Goal: Task Accomplishment & Management: Manage account settings

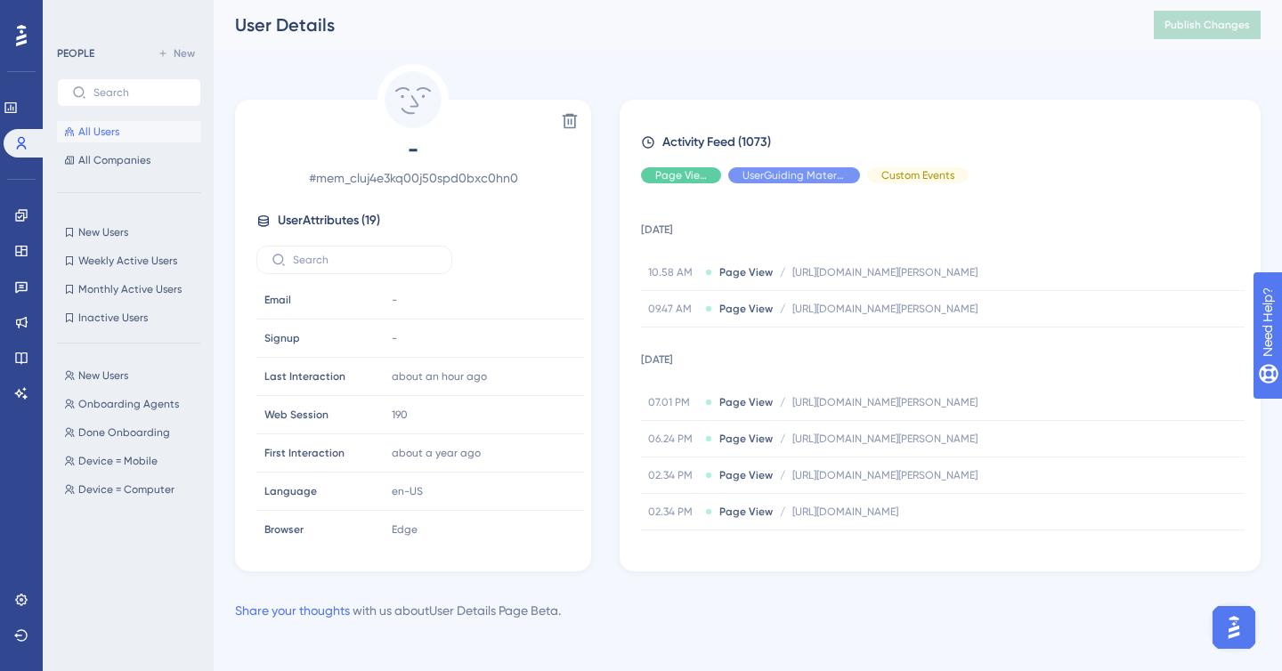
click at [28, 26] on div at bounding box center [21, 35] width 28 height 28
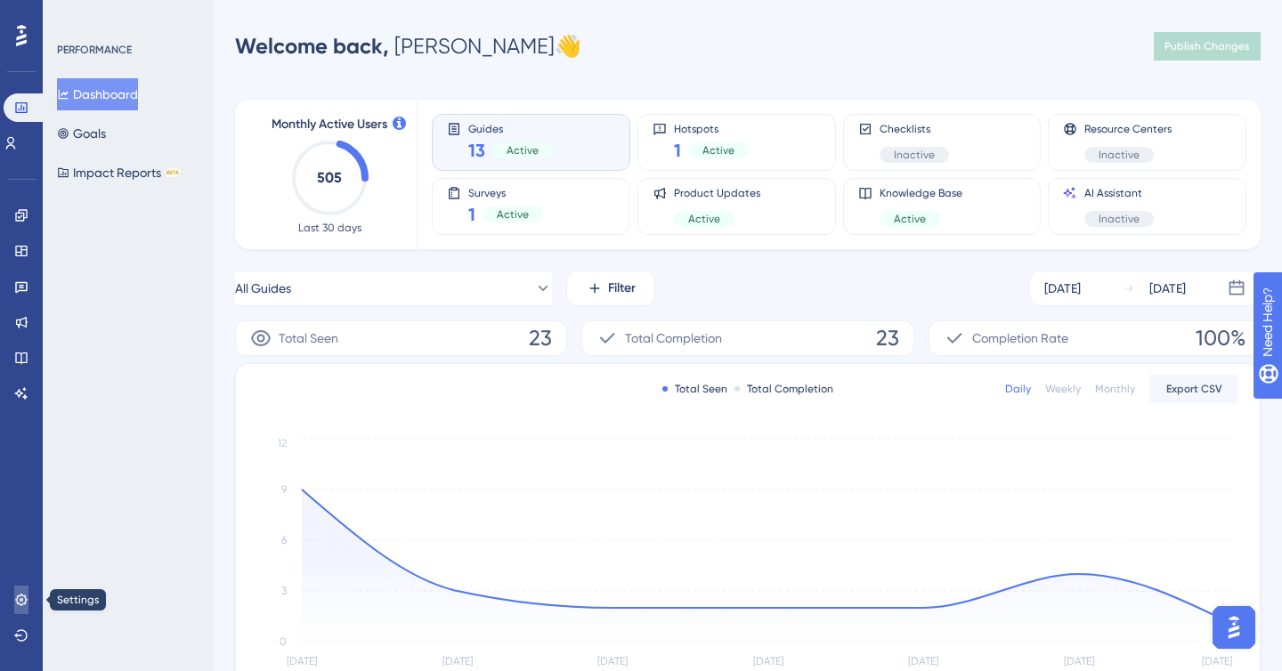
click at [21, 606] on icon at bounding box center [21, 600] width 14 height 14
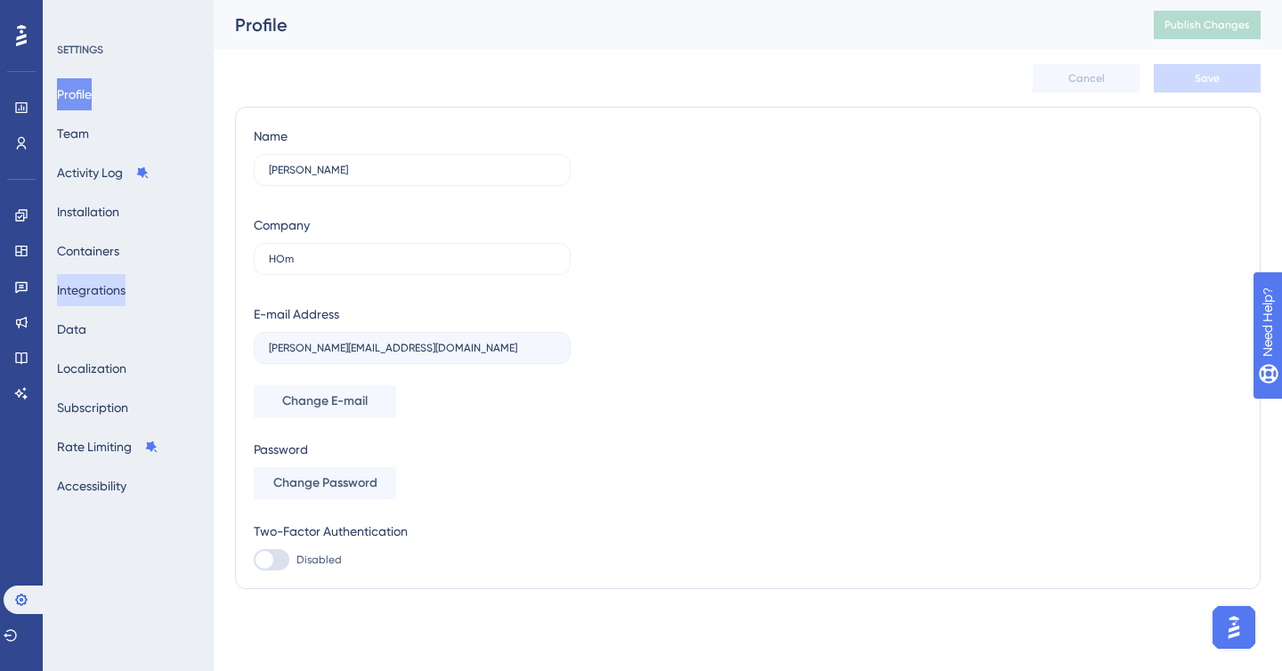
click at [98, 294] on button "Integrations" at bounding box center [91, 290] width 69 height 32
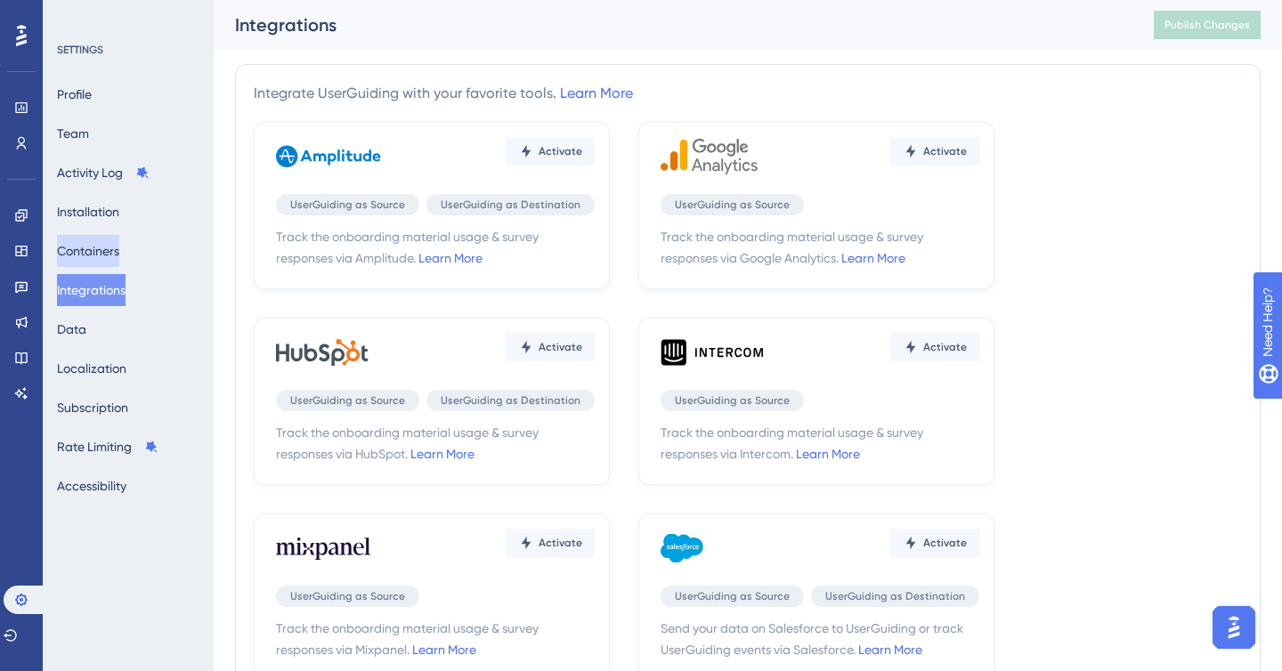
click at [99, 256] on button "Containers" at bounding box center [88, 251] width 62 height 32
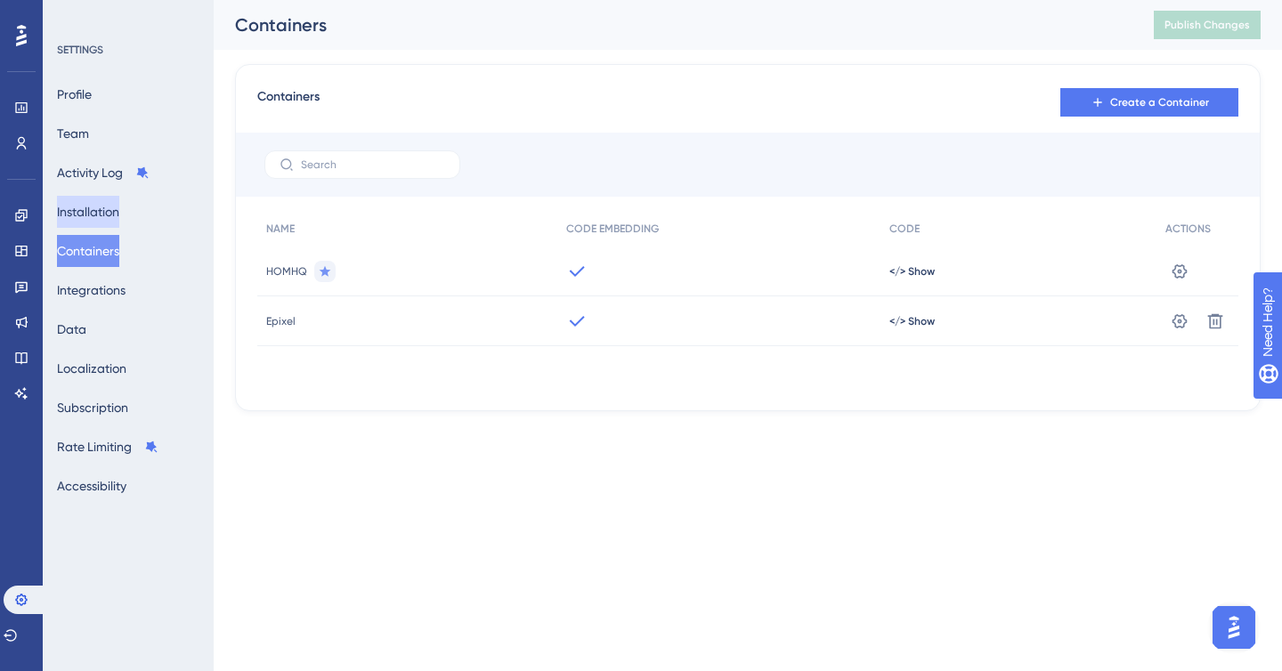
click at [106, 205] on button "Installation" at bounding box center [88, 212] width 62 height 32
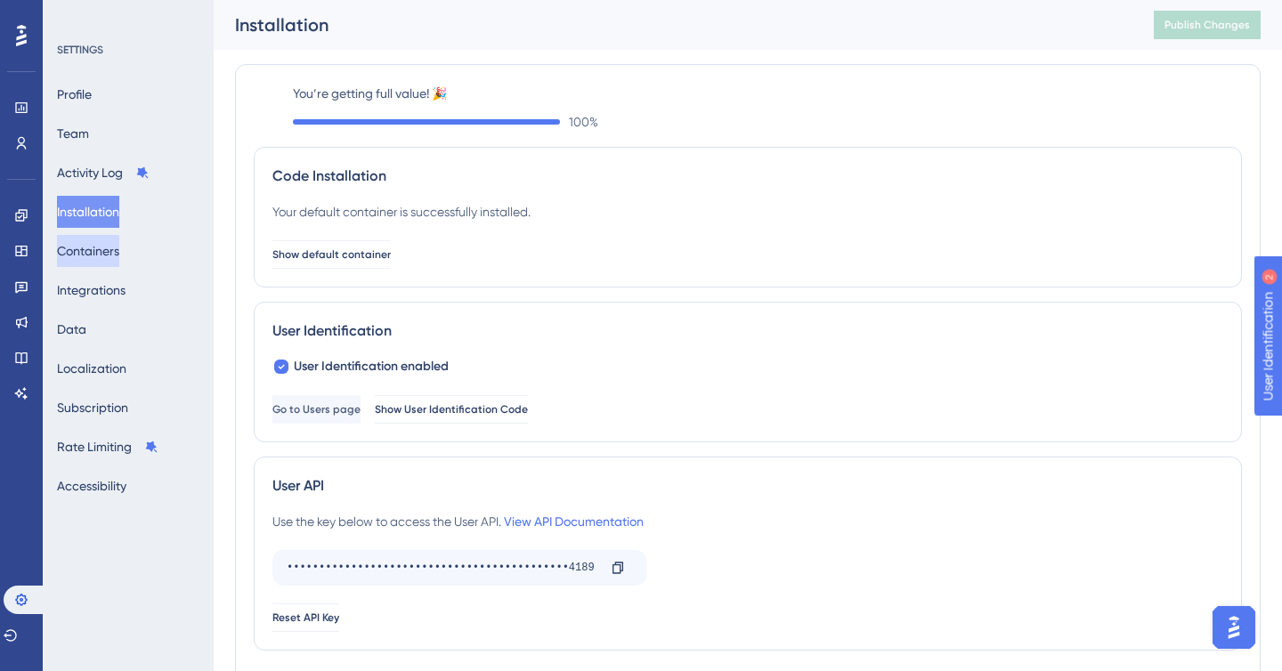
click at [118, 249] on button "Containers" at bounding box center [88, 251] width 62 height 32
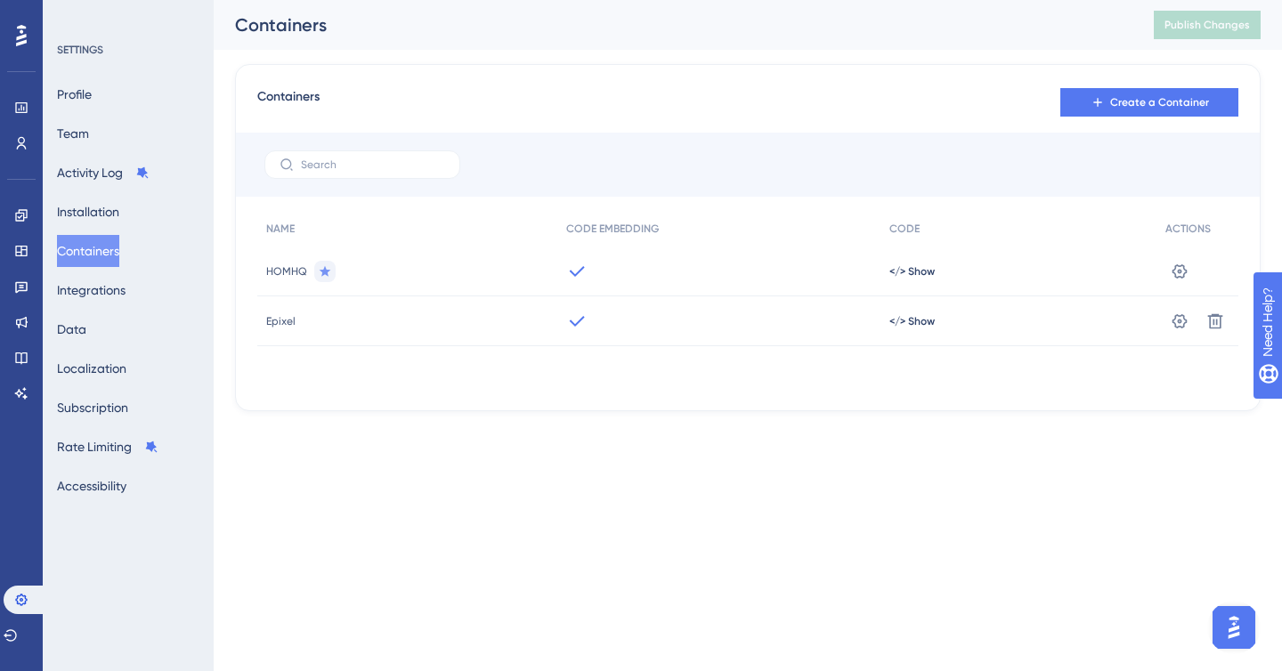
click at [300, 270] on span "HOMHQ" at bounding box center [286, 271] width 41 height 14
click at [1174, 264] on icon at bounding box center [1180, 272] width 18 height 18
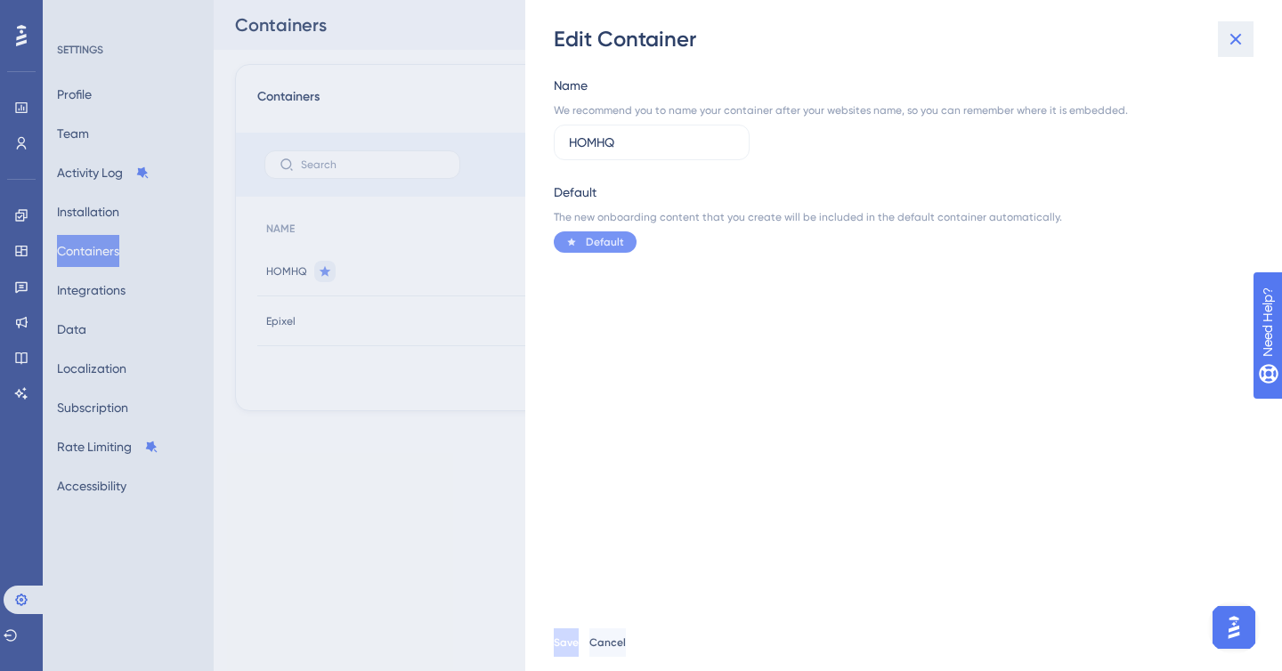
click at [1225, 45] on icon at bounding box center [1235, 38] width 21 height 21
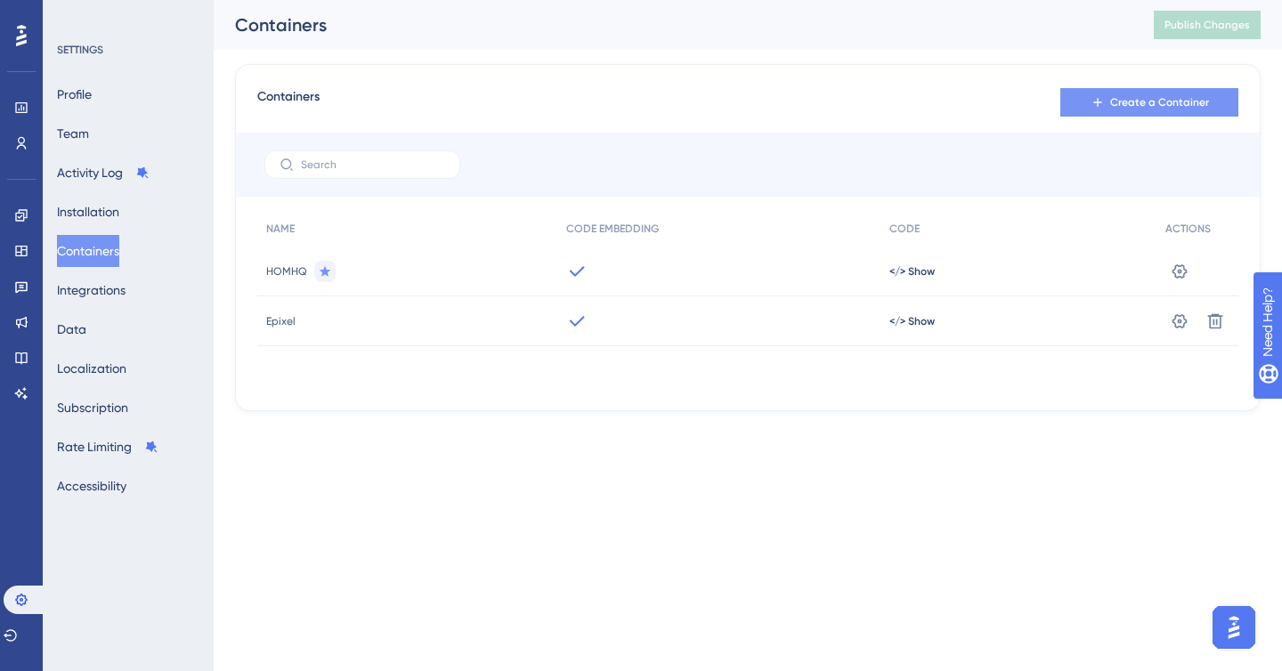
click at [1184, 104] on span "Create a Container" at bounding box center [1159, 102] width 99 height 14
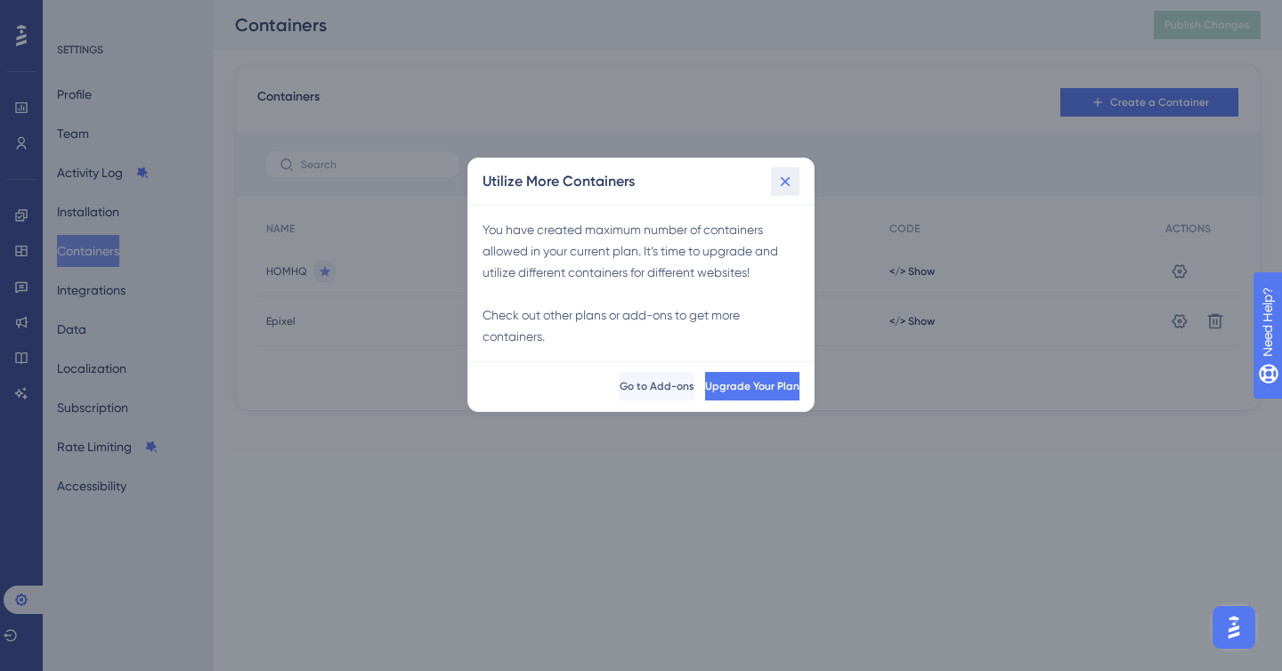
click at [787, 191] on button at bounding box center [785, 181] width 28 height 28
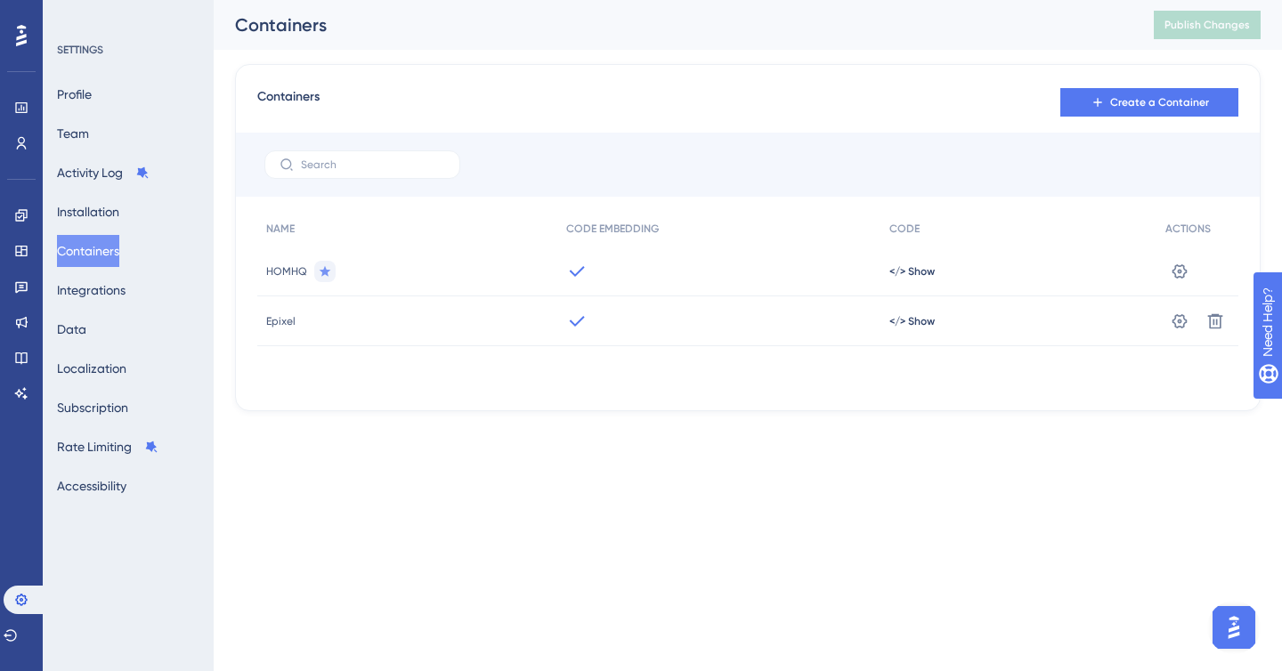
click at [963, 288] on div "</> Show" at bounding box center [1019, 272] width 276 height 50
click at [892, 278] on div "</> Show" at bounding box center [1019, 272] width 276 height 50
click at [914, 264] on span "</> Show" at bounding box center [911, 271] width 45 height 14
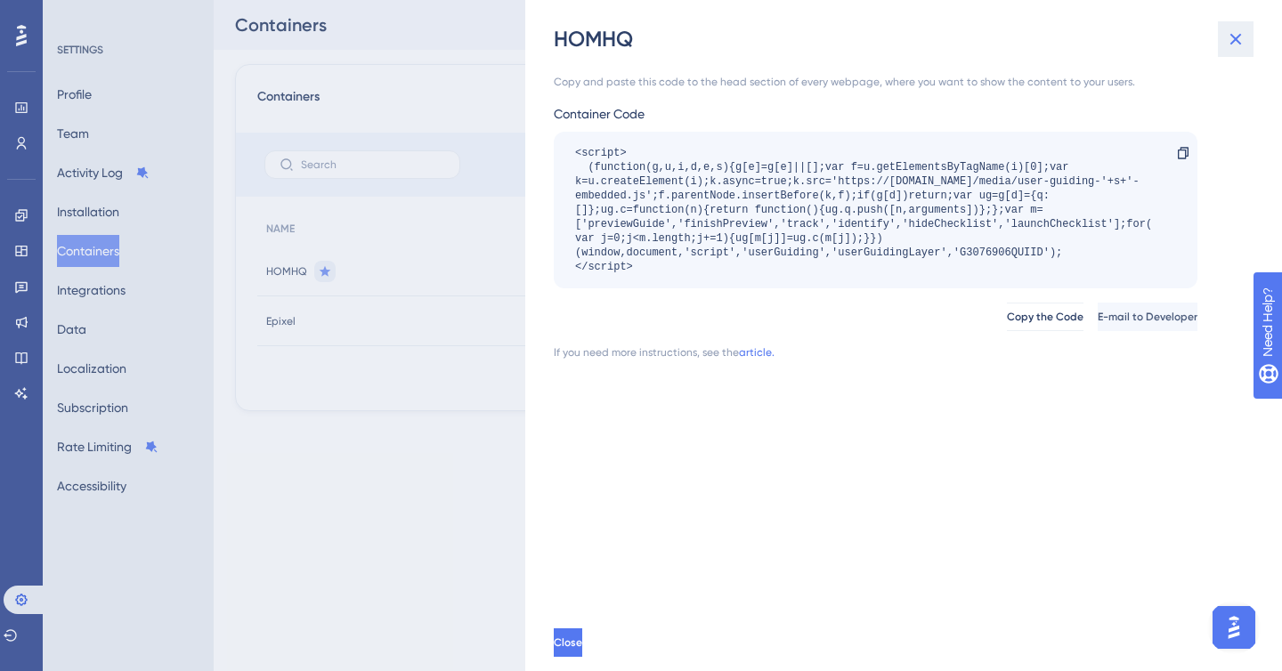
drag, startPoint x: 1236, startPoint y: 38, endPoint x: 906, endPoint y: 109, distance: 336.9
click at [1231, 38] on icon at bounding box center [1235, 38] width 21 height 21
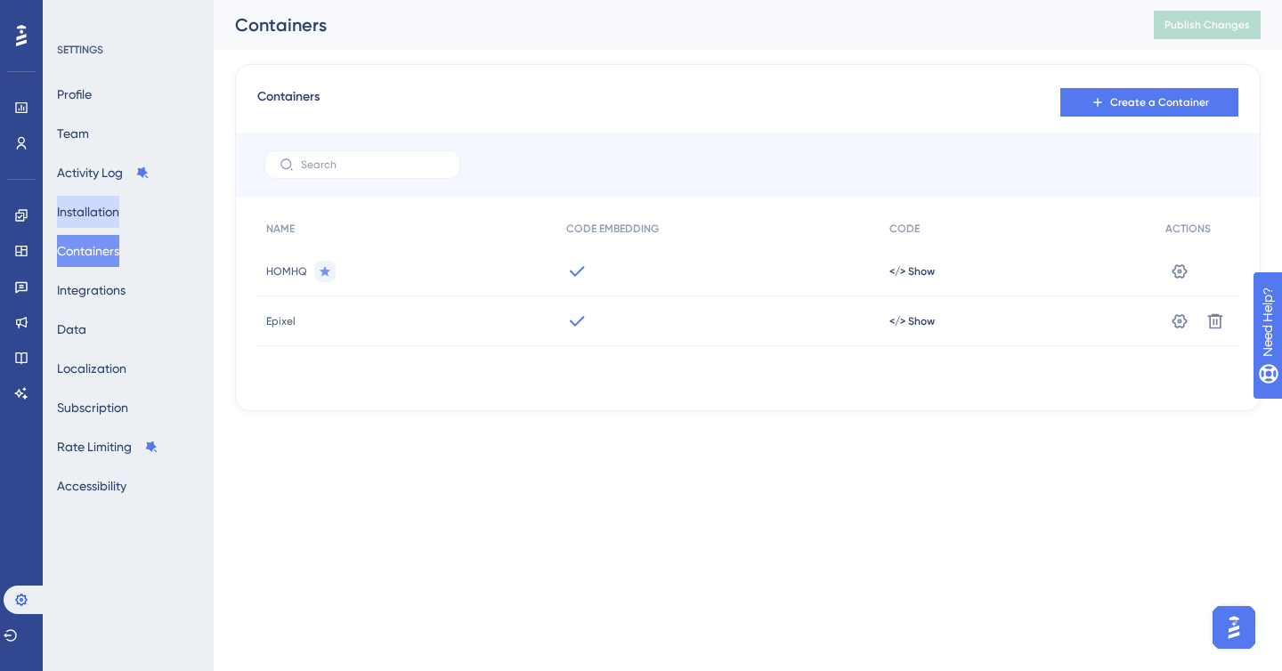
click at [106, 206] on button "Installation" at bounding box center [88, 212] width 62 height 32
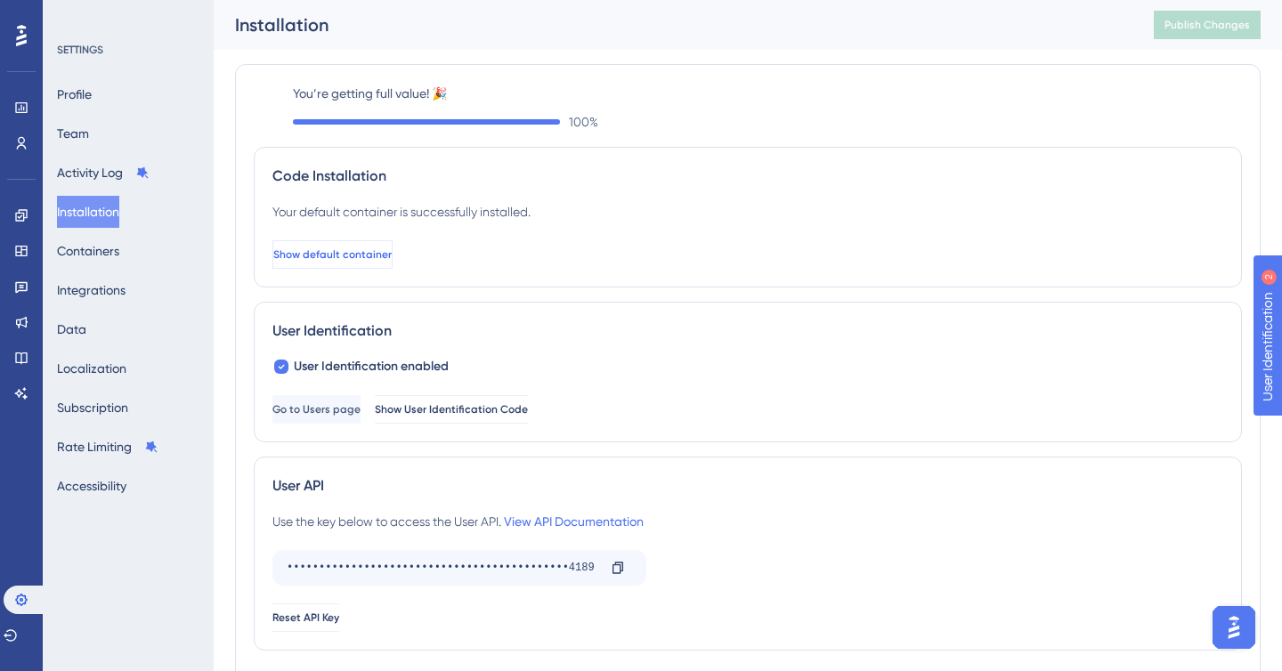
click at [358, 258] on span "Show default container" at bounding box center [332, 255] width 118 height 14
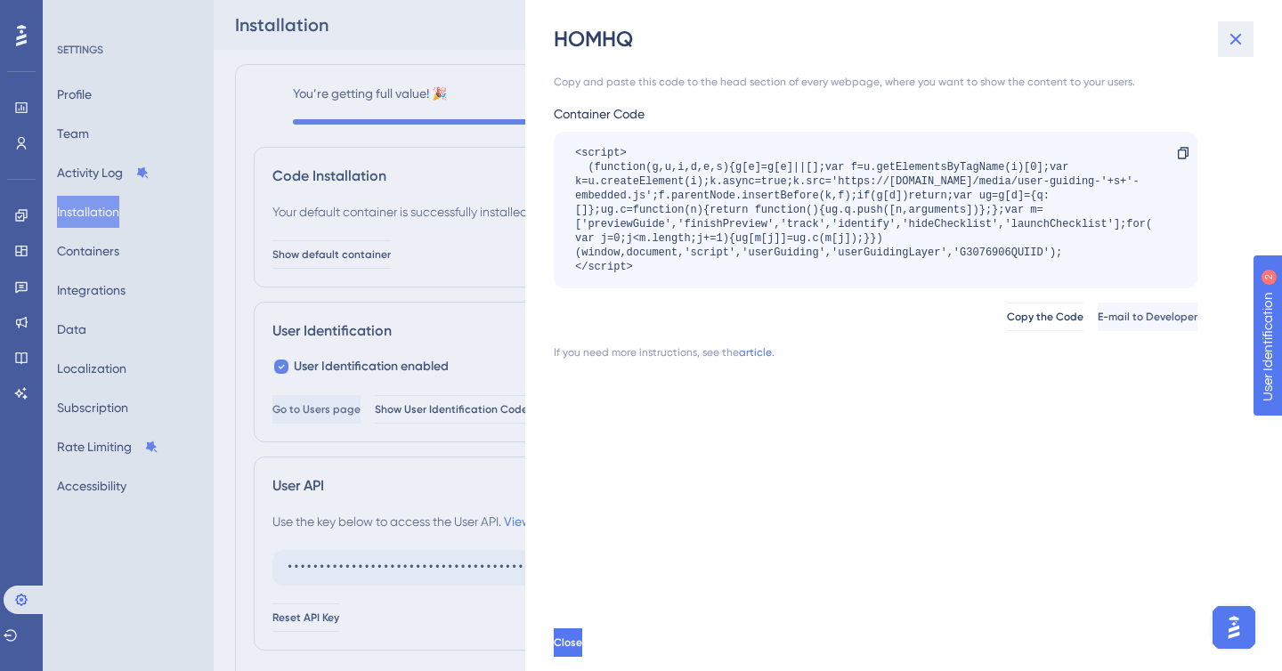
click at [1242, 38] on icon at bounding box center [1235, 38] width 21 height 21
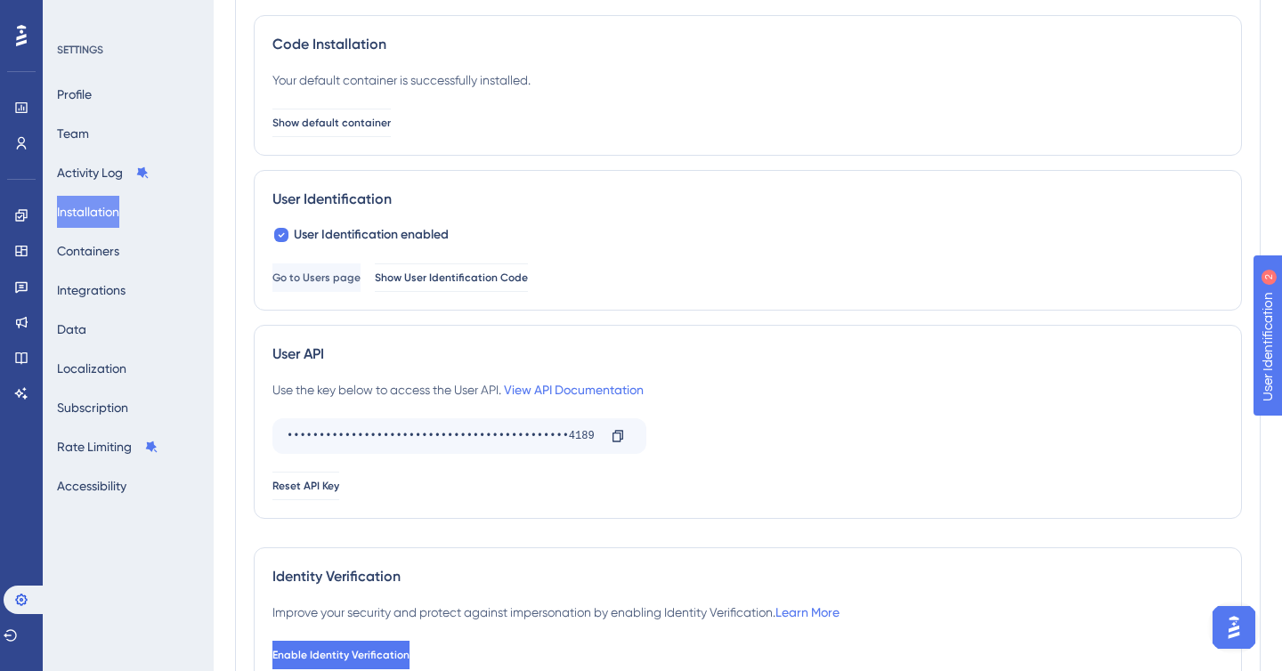
scroll to position [158, 0]
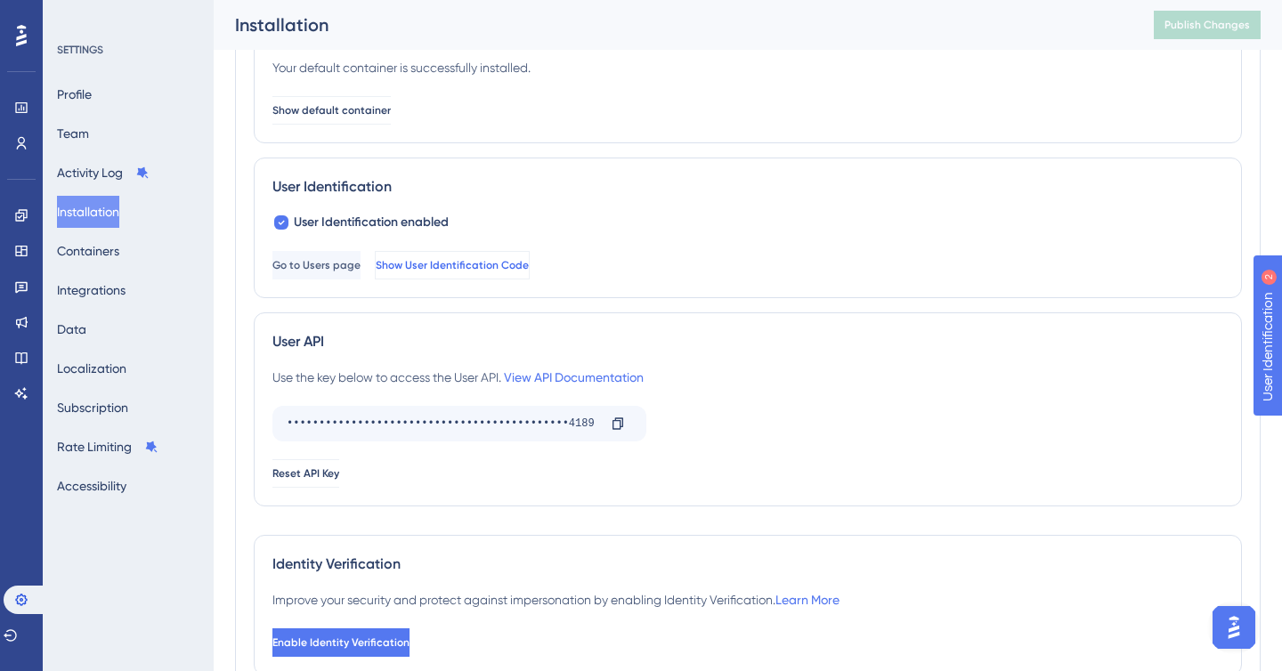
click at [517, 272] on span "Show User Identification Code" at bounding box center [452, 265] width 153 height 14
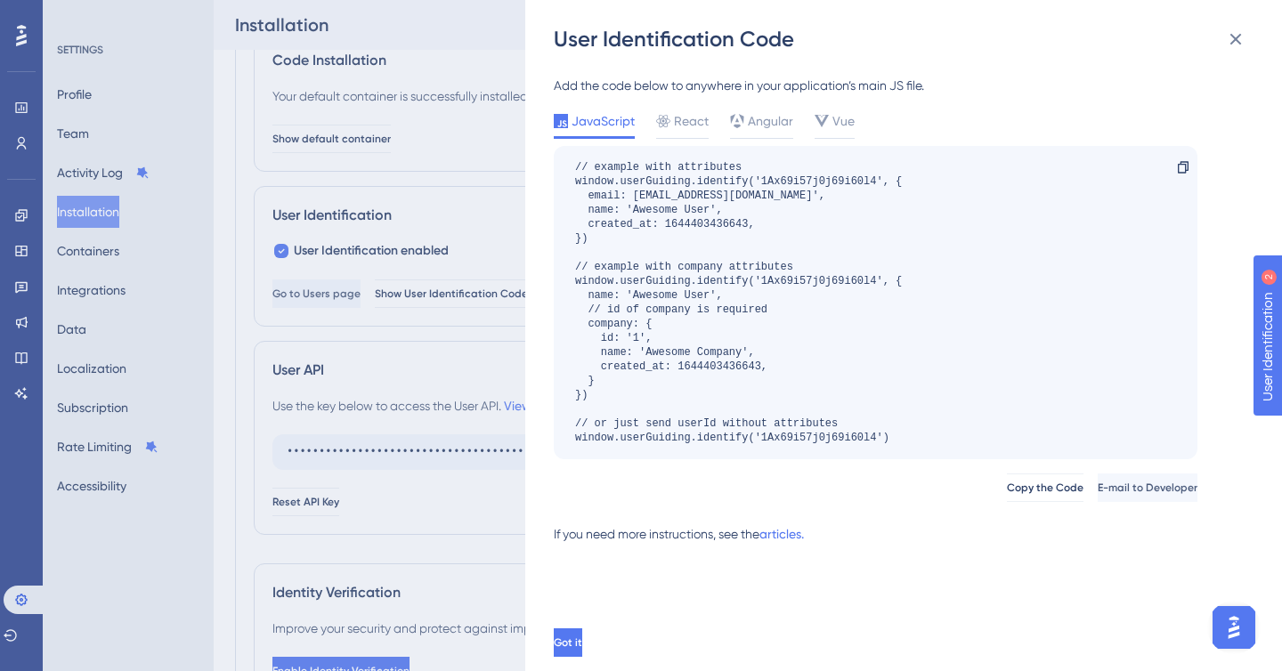
scroll to position [127, 0]
click at [679, 118] on span "React" at bounding box center [691, 120] width 35 height 21
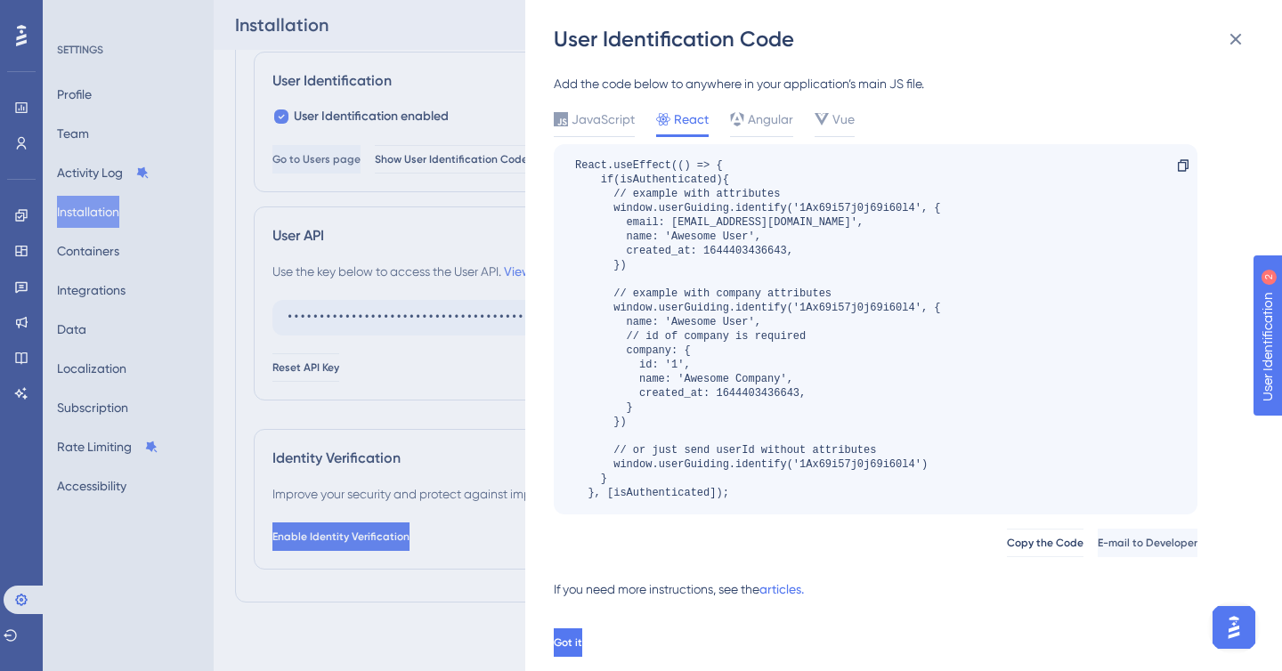
scroll to position [267, 0]
click at [1242, 36] on icon at bounding box center [1235, 38] width 21 height 21
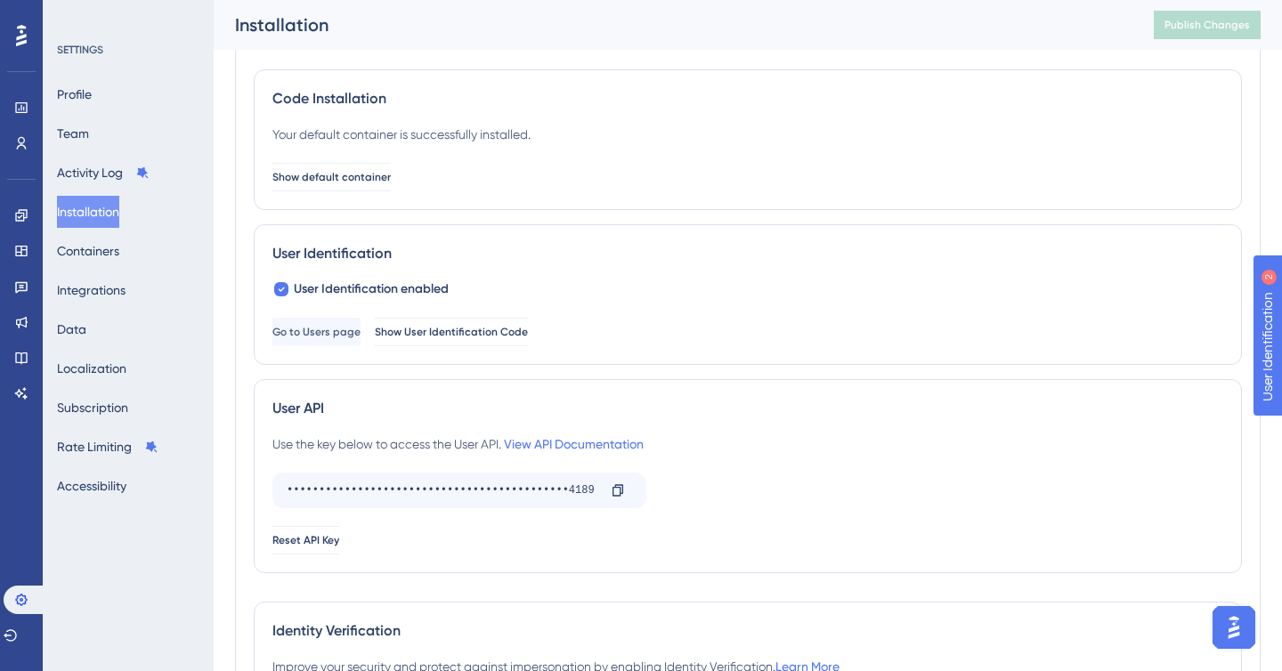
scroll to position [0, 0]
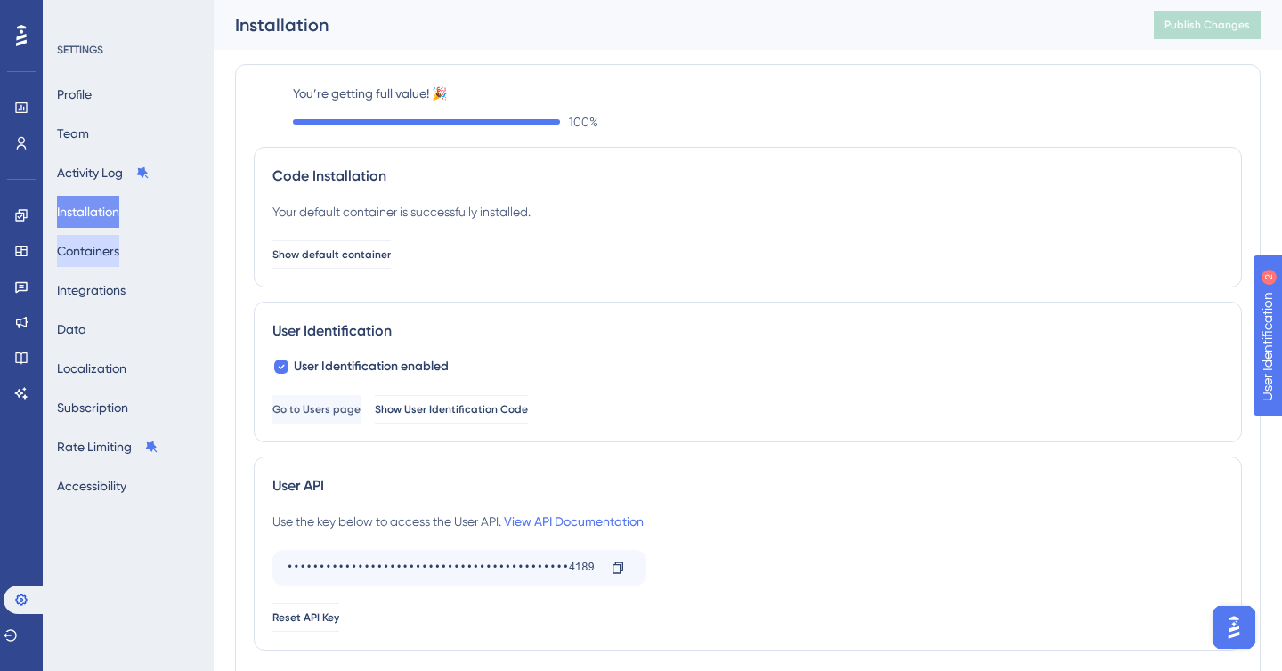
click at [101, 253] on button "Containers" at bounding box center [88, 251] width 62 height 32
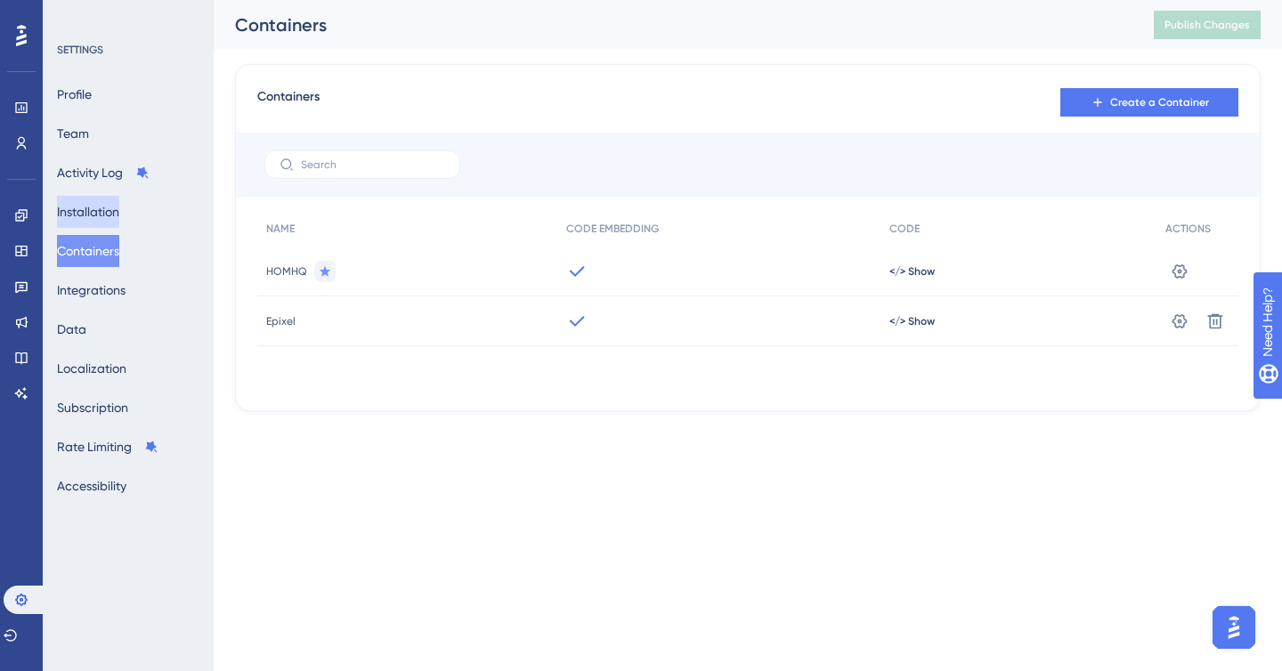
click at [96, 209] on button "Installation" at bounding box center [88, 212] width 62 height 32
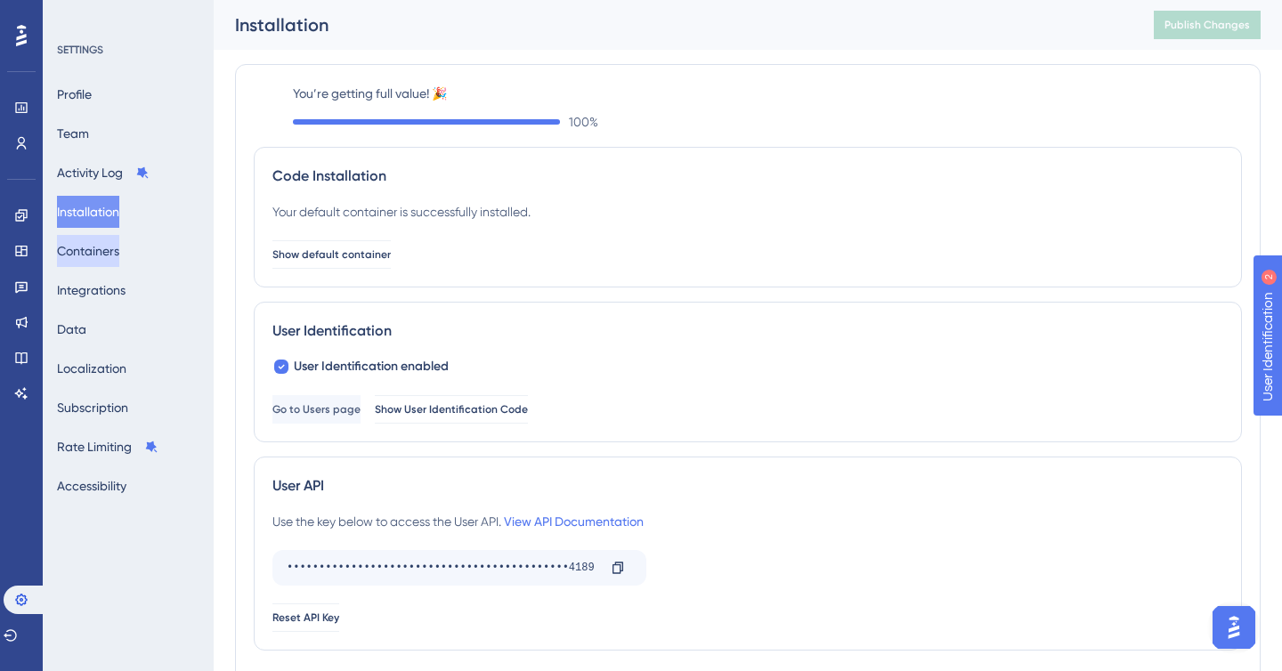
click at [119, 257] on button "Containers" at bounding box center [88, 251] width 62 height 32
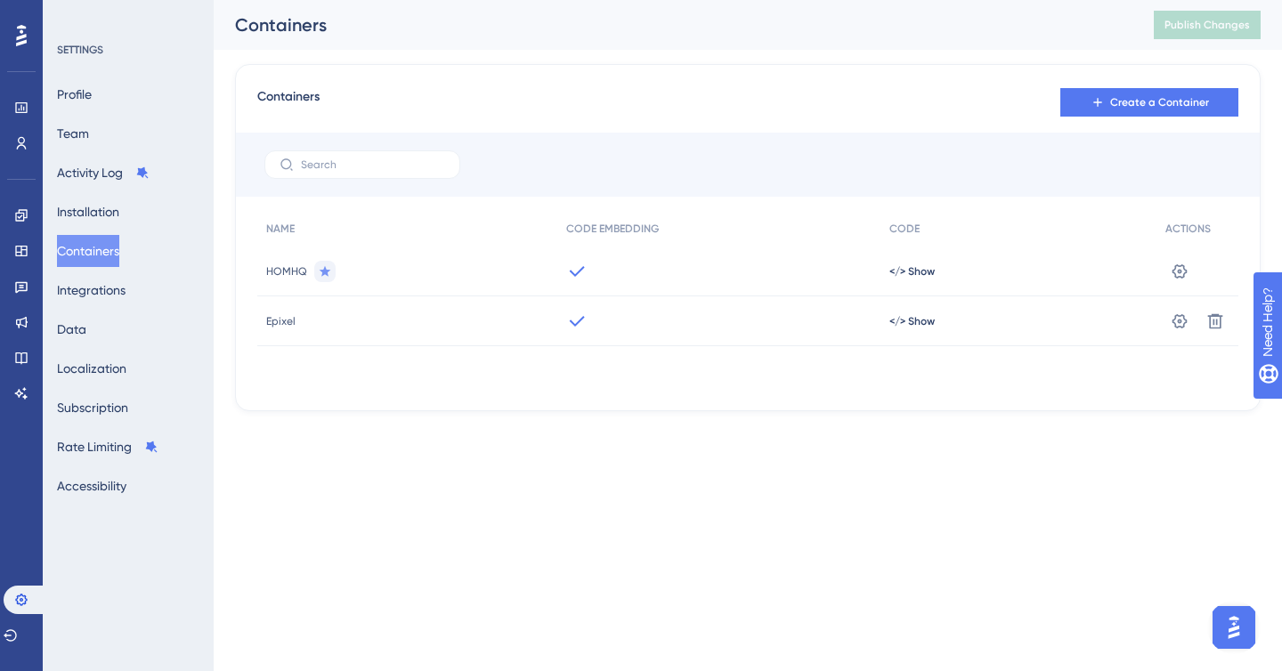
click at [20, 198] on div "Engagement Widgets Feedback Product Updates Knowledge Base AI Assistant" at bounding box center [21, 283] width 28 height 250
click at [14, 207] on link at bounding box center [21, 215] width 14 height 28
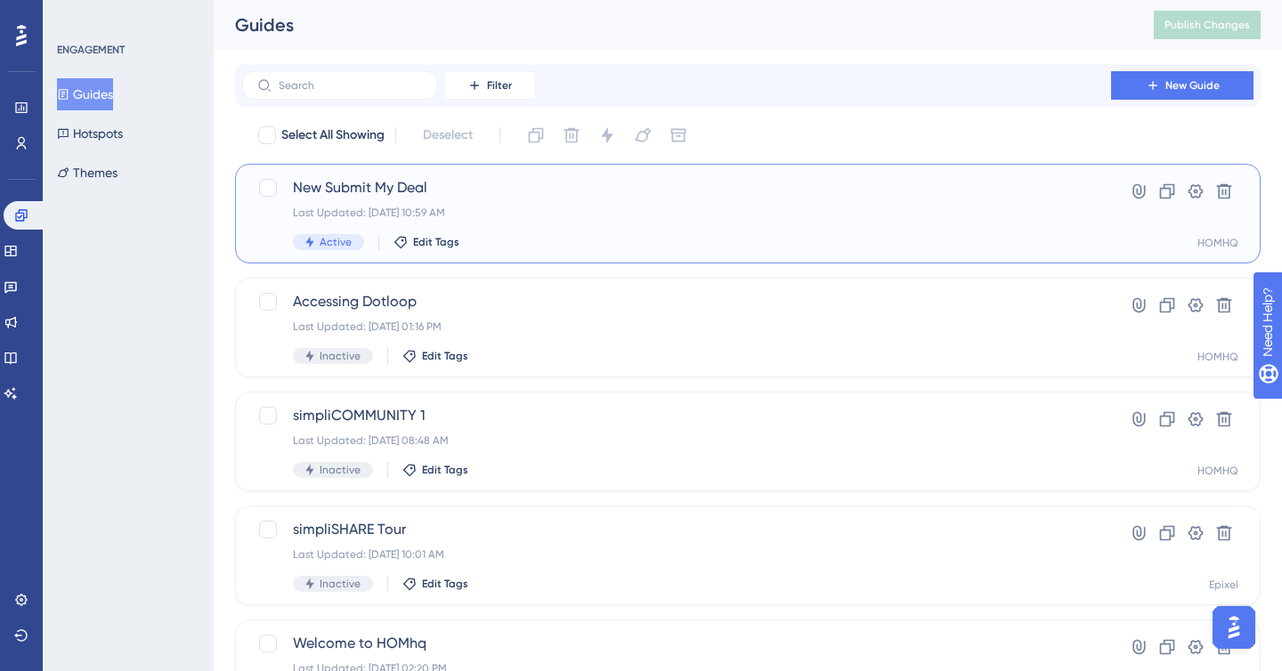
click at [767, 188] on span "New Submit My Deal" at bounding box center [677, 187] width 768 height 21
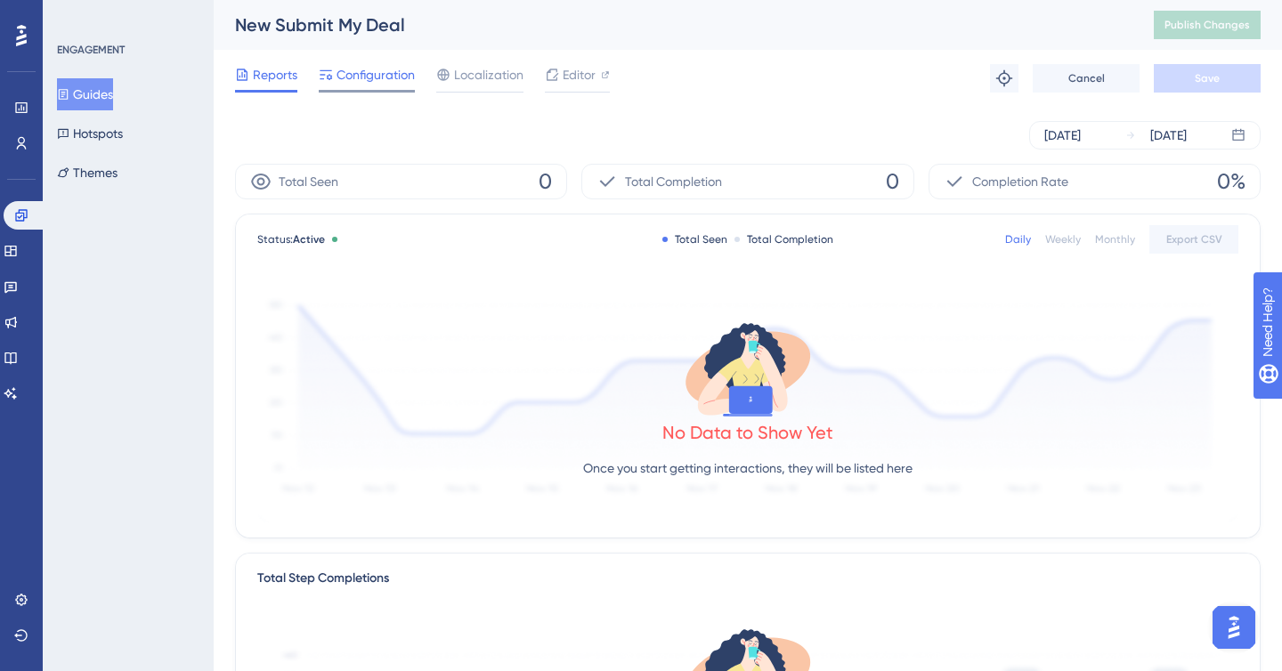
click at [378, 73] on span "Configuration" at bounding box center [376, 74] width 78 height 21
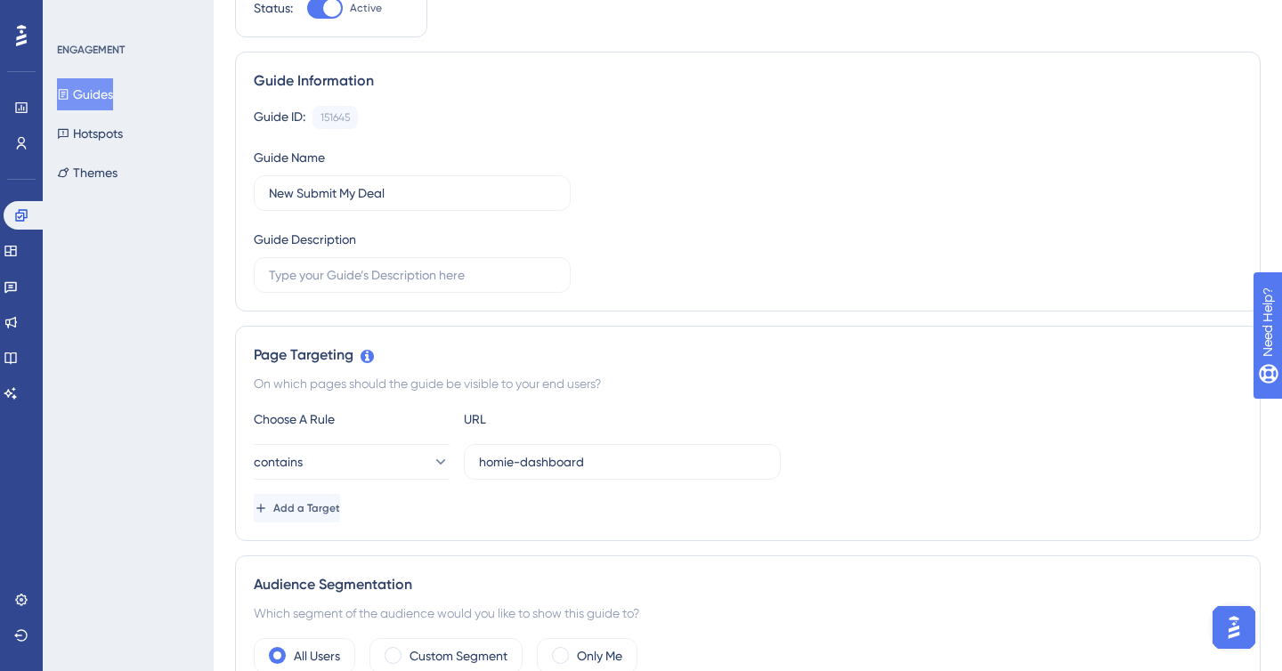
scroll to position [142, 0]
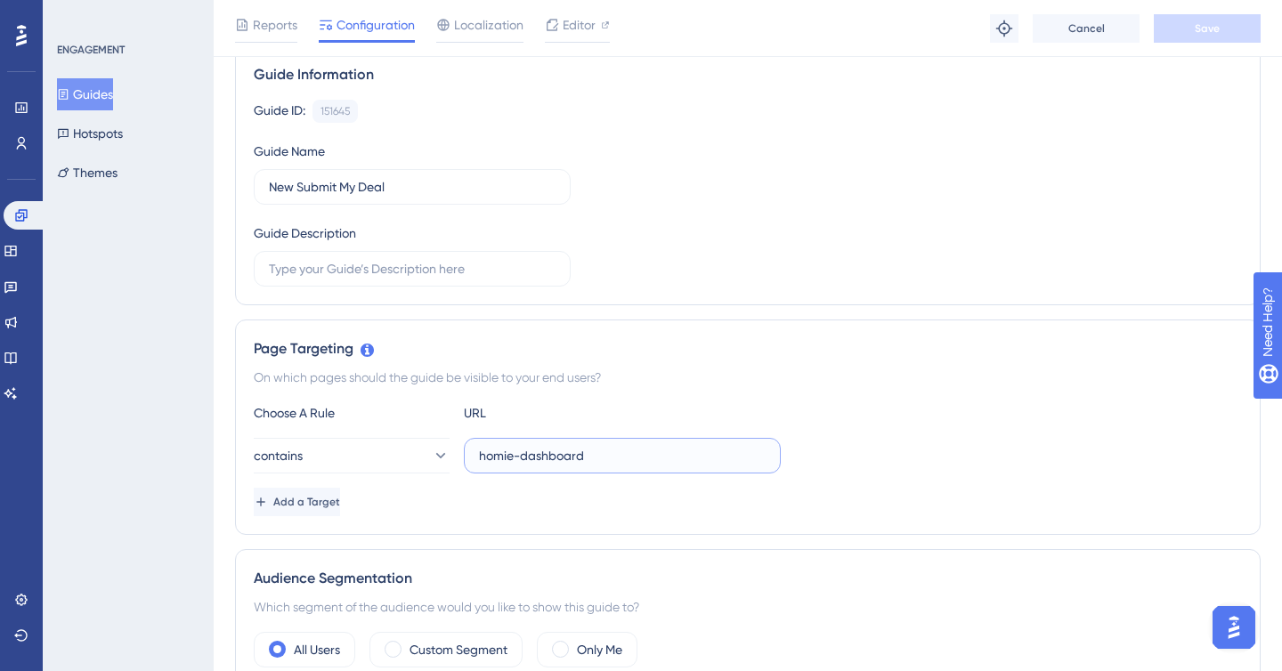
click at [482, 459] on input "homie-dashboard" at bounding box center [622, 456] width 287 height 20
type input "/homie-dashboard"
click at [1208, 34] on span "Save" at bounding box center [1207, 28] width 25 height 14
click at [378, 448] on button "contains" at bounding box center [352, 456] width 196 height 36
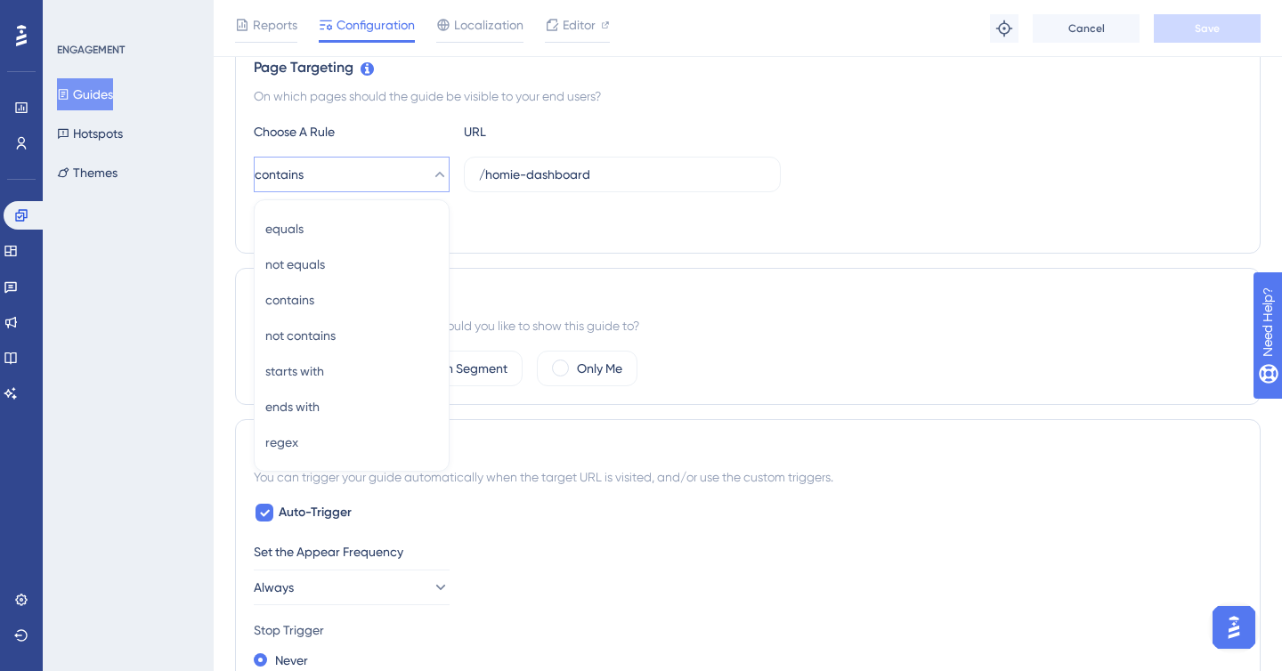
click at [533, 443] on div "Trigger" at bounding box center [748, 448] width 988 height 21
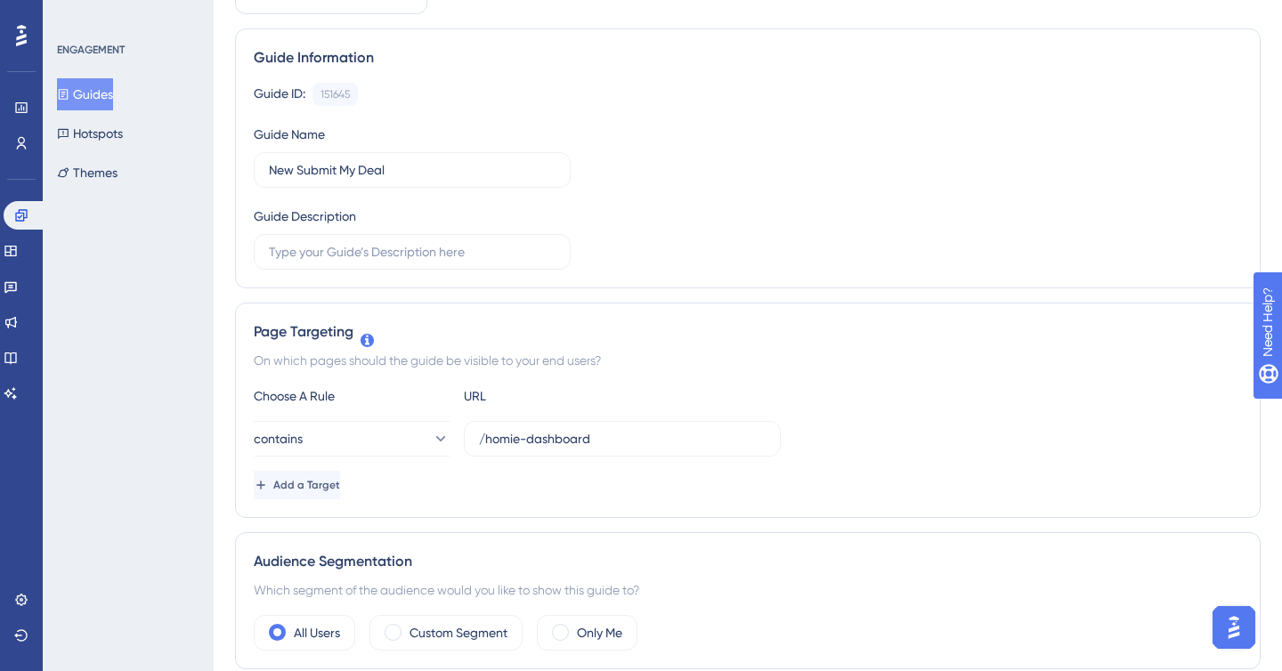
scroll to position [0, 0]
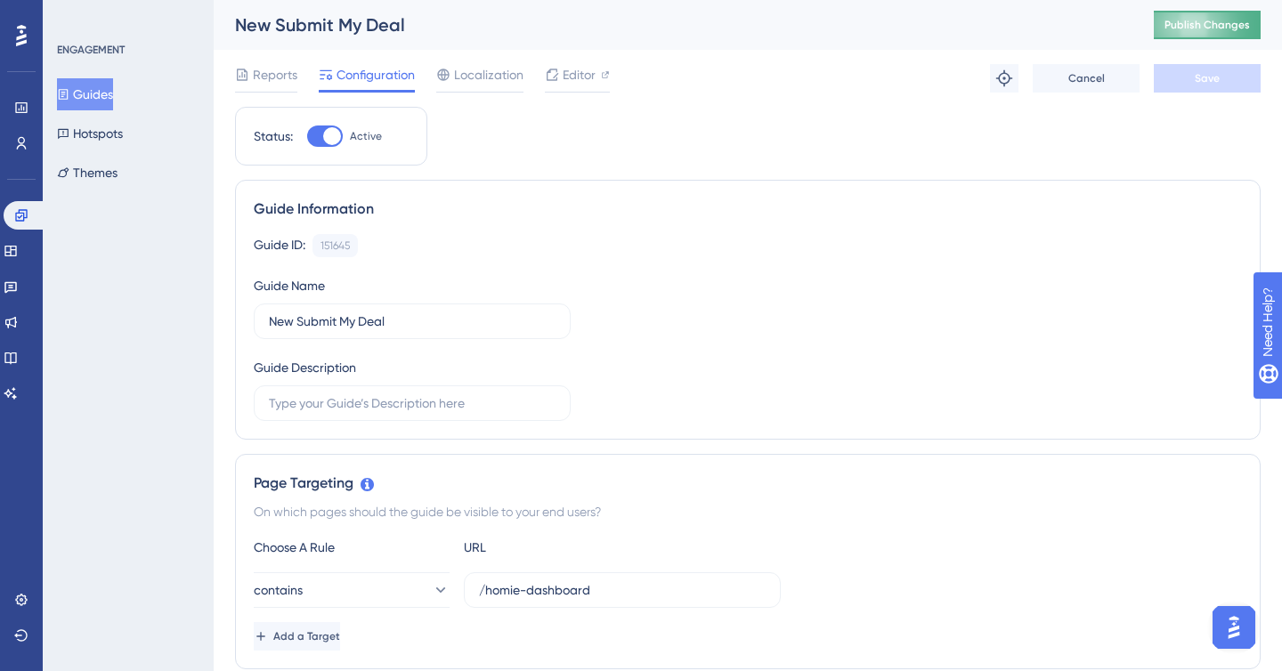
click at [1174, 31] on span "Publish Changes" at bounding box center [1207, 25] width 85 height 14
